Goal: Task Accomplishment & Management: Complete application form

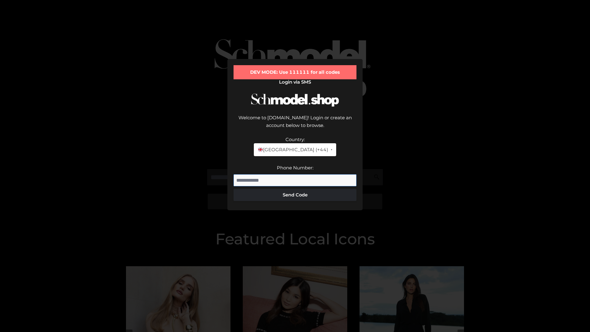
click at [295, 174] on input "Phone Number:" at bounding box center [294, 180] width 123 height 12
type input "**********"
click at [295, 189] on button "Send Code" at bounding box center [294, 195] width 123 height 12
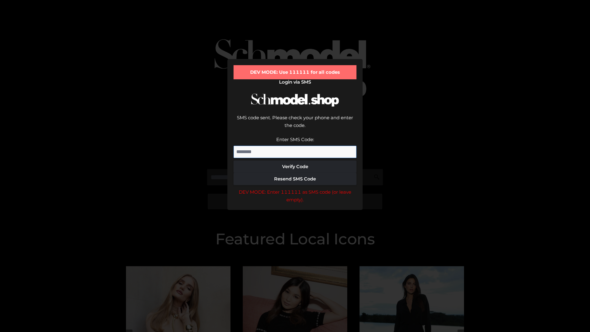
click at [295, 146] on input "Enter SMS Code:" at bounding box center [294, 152] width 123 height 12
type input "******"
click at [295, 160] on button "Verify Code" at bounding box center [294, 166] width 123 height 12
click at [295, 188] on div "DEV MODE: Enter 111111 as SMS code (or leave empty)." at bounding box center [294, 196] width 123 height 16
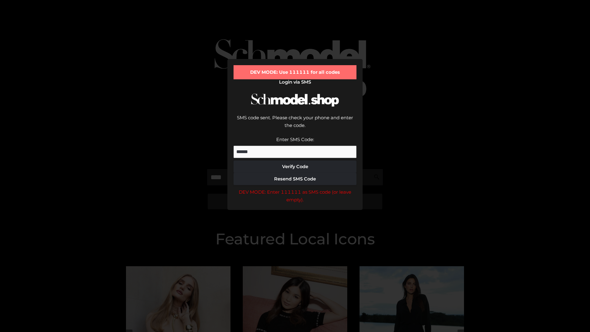
click at [295, 188] on div "DEV MODE: Enter 111111 as SMS code (or leave empty)." at bounding box center [294, 196] width 123 height 16
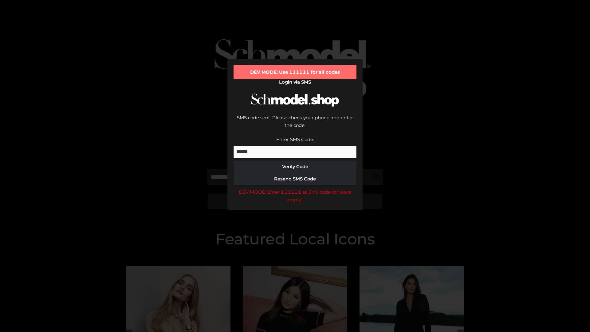
click at [295, 188] on div "DEV MODE: Enter 111111 as SMS code (or leave empty)." at bounding box center [294, 196] width 123 height 16
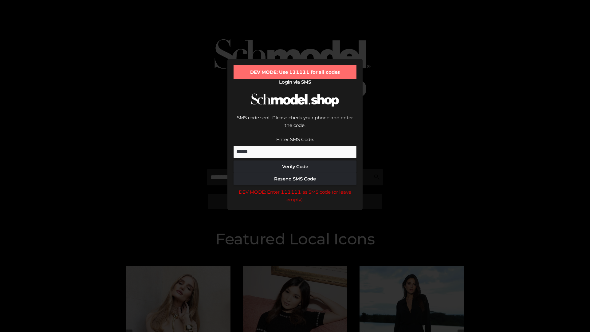
click at [295, 188] on div "DEV MODE: Enter 111111 as SMS code (or leave empty)." at bounding box center [294, 196] width 123 height 16
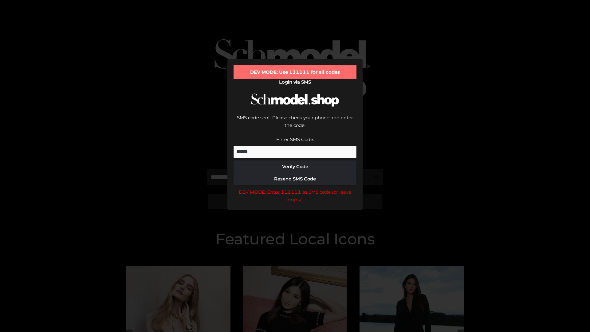
click at [295, 188] on div "DEV MODE: Enter 111111 as SMS code (or leave empty)." at bounding box center [294, 196] width 123 height 16
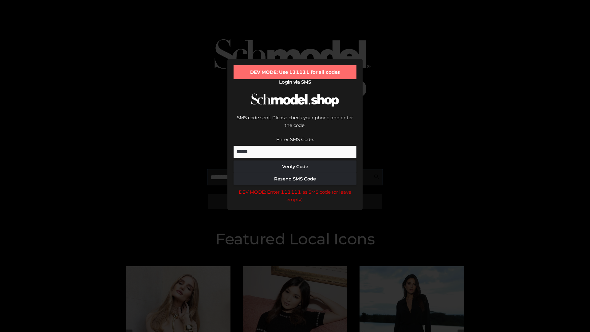
scroll to position [0, 0]
click at [295, 188] on div "DEV MODE: Enter 111111 as SMS code (or leave empty)." at bounding box center [294, 196] width 123 height 16
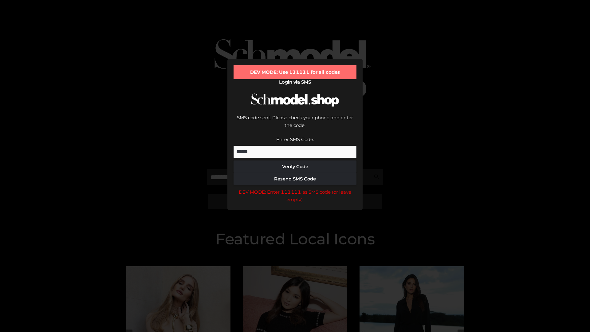
click at [295, 188] on div "DEV MODE: Enter 111111 as SMS code (or leave empty)." at bounding box center [294, 196] width 123 height 16
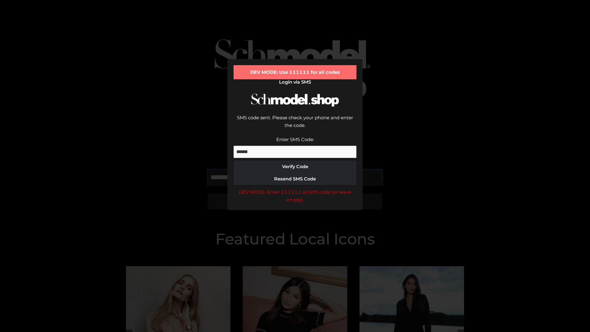
scroll to position [0, 37]
click at [295, 188] on div "DEV MODE: Enter 111111 as SMS code (or leave empty)." at bounding box center [294, 196] width 123 height 16
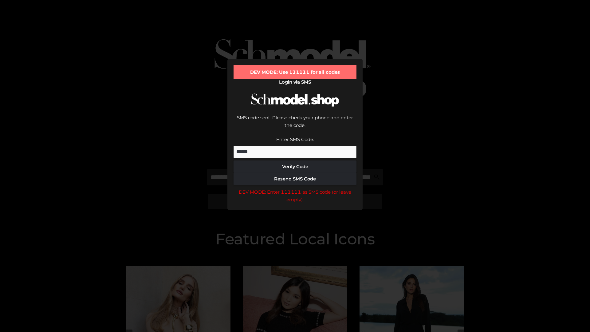
click at [295, 188] on div "DEV MODE: Enter 111111 as SMS code (or leave empty)." at bounding box center [294, 196] width 123 height 16
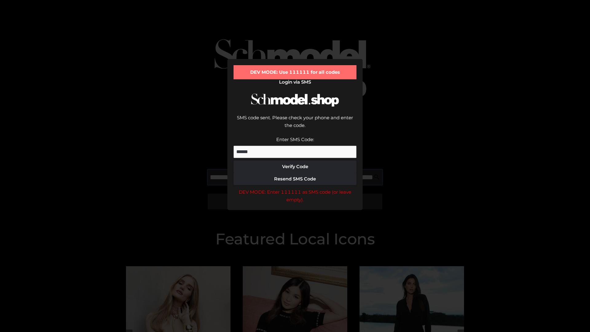
scroll to position [0, 76]
click at [295, 188] on div "DEV MODE: Enter 111111 as SMS code (or leave empty)." at bounding box center [294, 196] width 123 height 16
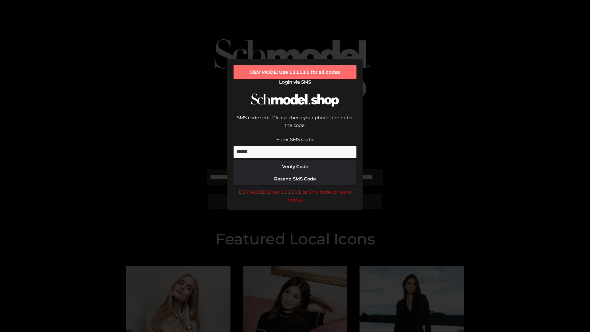
click at [295, 188] on div "DEV MODE: Enter 111111 as SMS code (or leave empty)." at bounding box center [294, 196] width 123 height 16
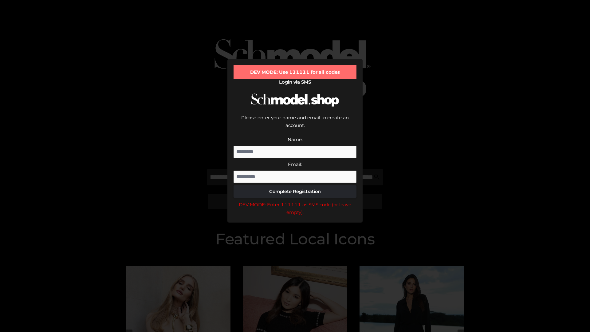
click at [295, 201] on div "DEV MODE: Enter 111111 as SMS code (or leave empty)." at bounding box center [294, 209] width 123 height 16
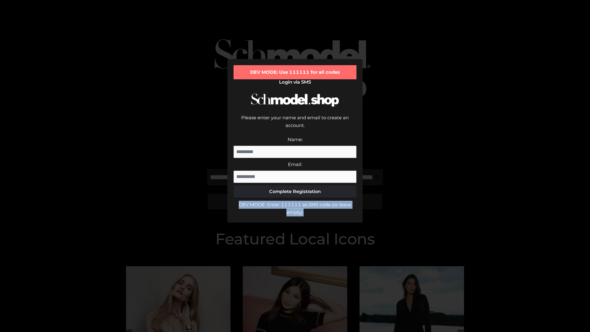
scroll to position [0, 0]
type input "**********"
